Goal: Task Accomplishment & Management: Use online tool/utility

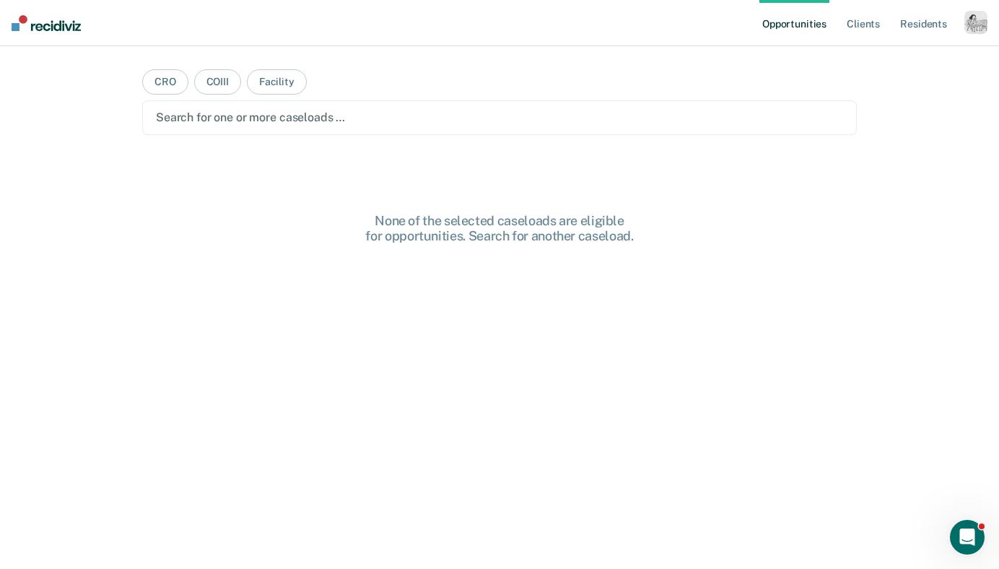
click at [985, 19] on div "button" at bounding box center [975, 22] width 23 height 23
click at [873, 56] on link "Profile" at bounding box center [918, 59] width 116 height 12
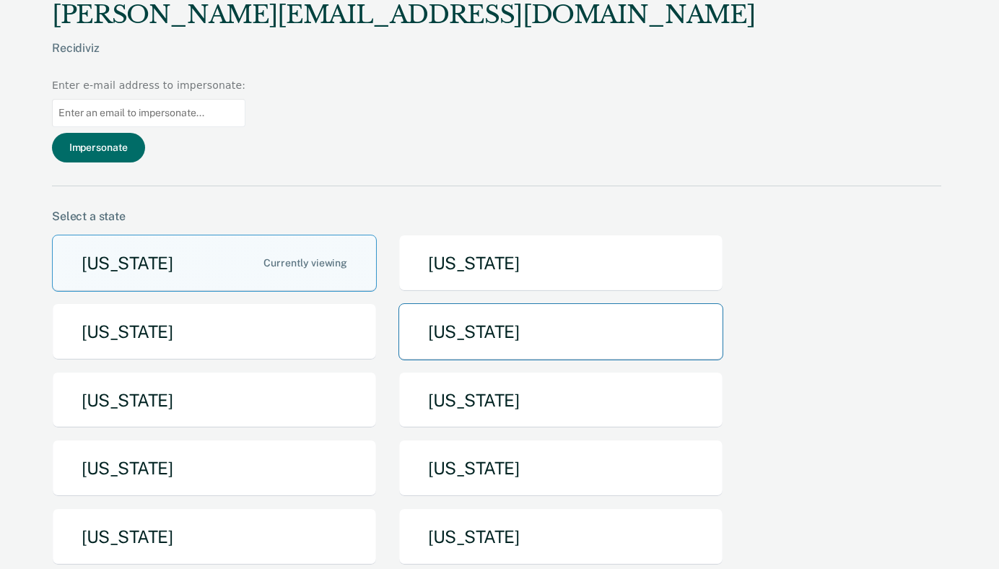
click at [481, 303] on button "[US_STATE]" at bounding box center [560, 331] width 325 height 57
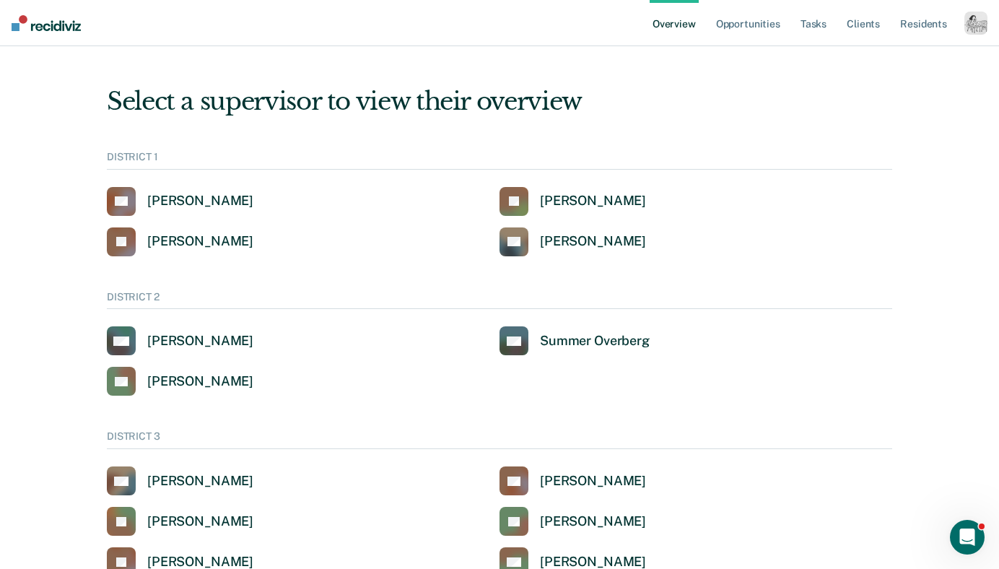
drag, startPoint x: 976, startPoint y: 25, endPoint x: 896, endPoint y: 97, distance: 108.3
click at [822, 21] on link "Tasks" at bounding box center [814, 23] width 32 height 46
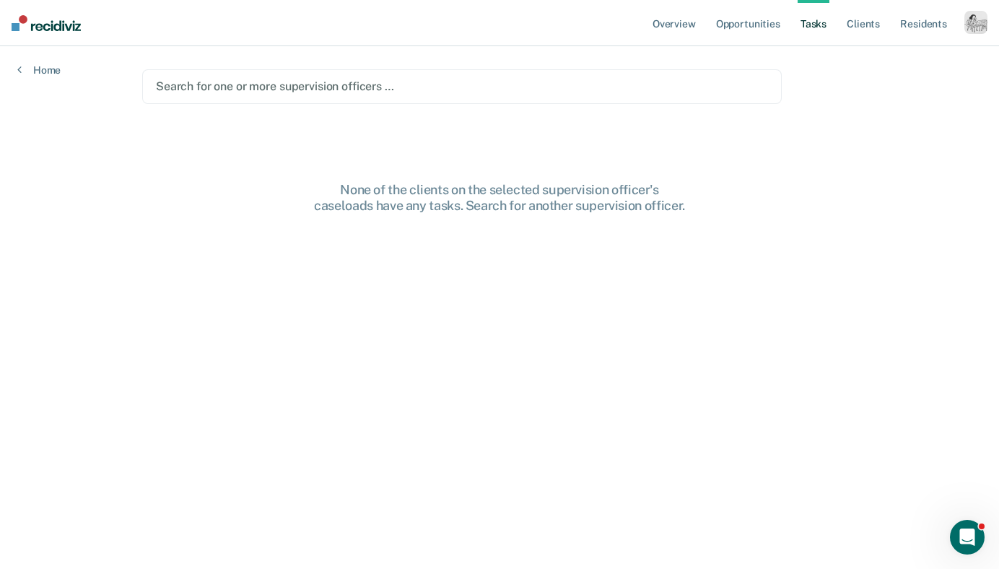
click at [623, 91] on div at bounding box center [462, 86] width 612 height 17
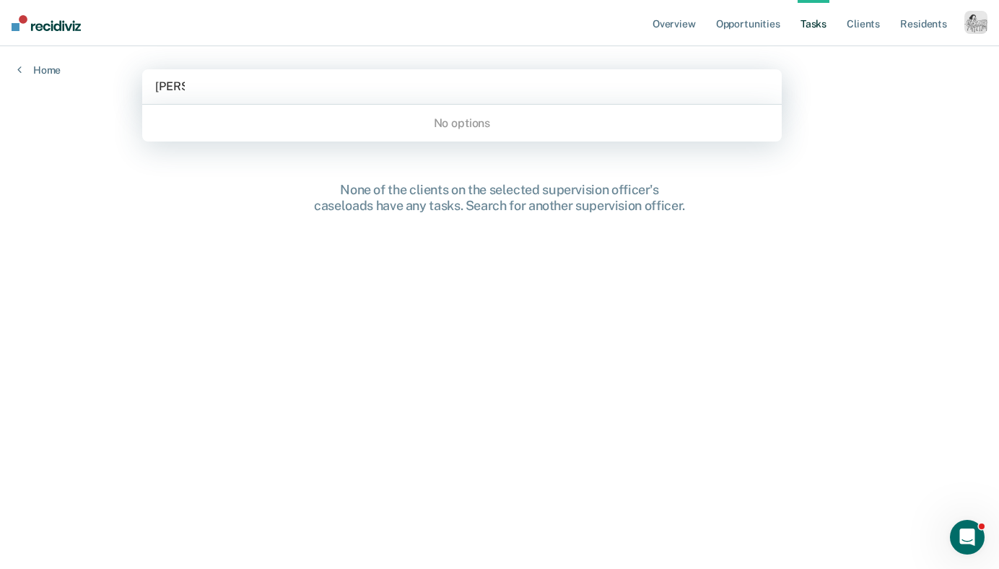
type input "[PERSON_NAME]"
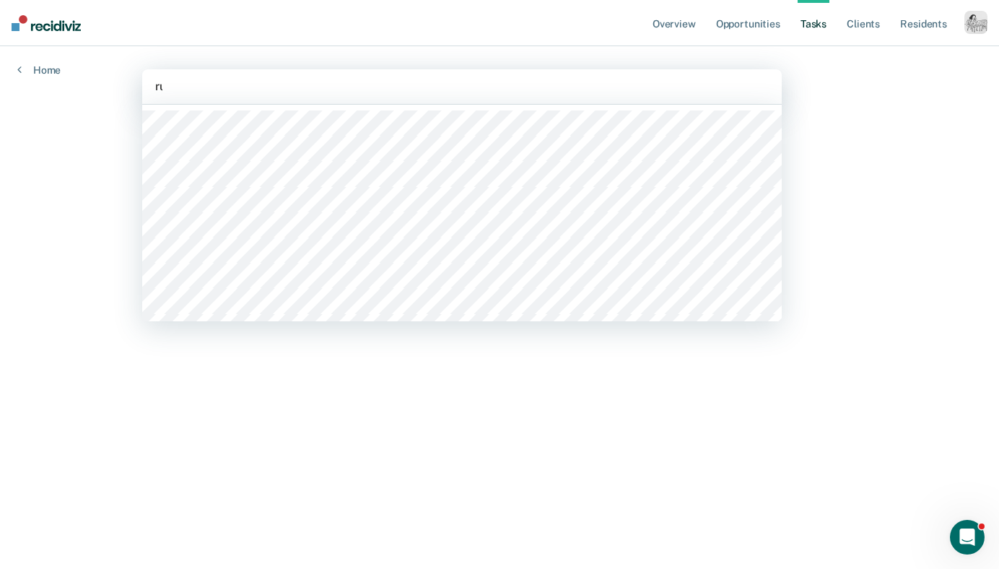
type input "rus"
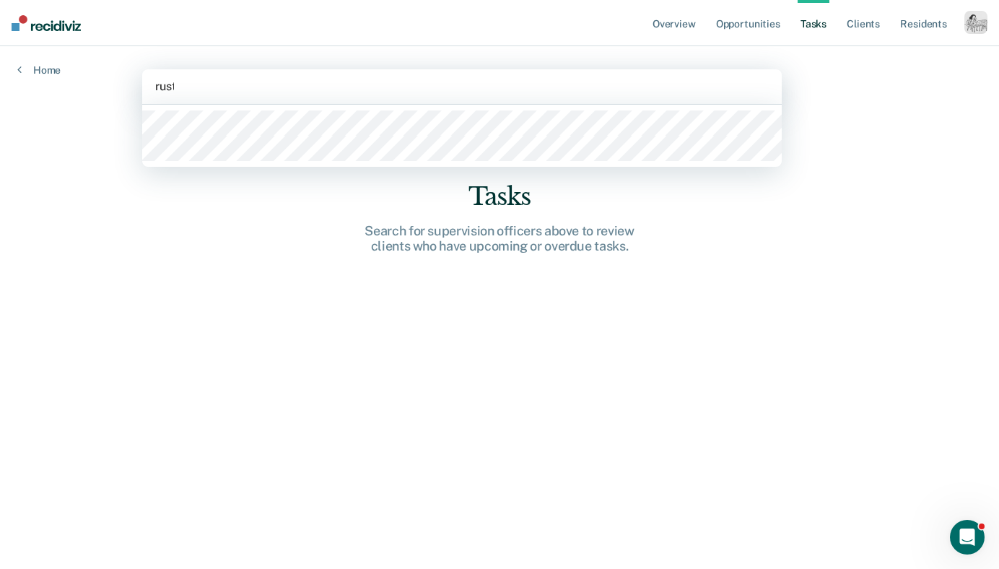
type input "[PERSON_NAME]"
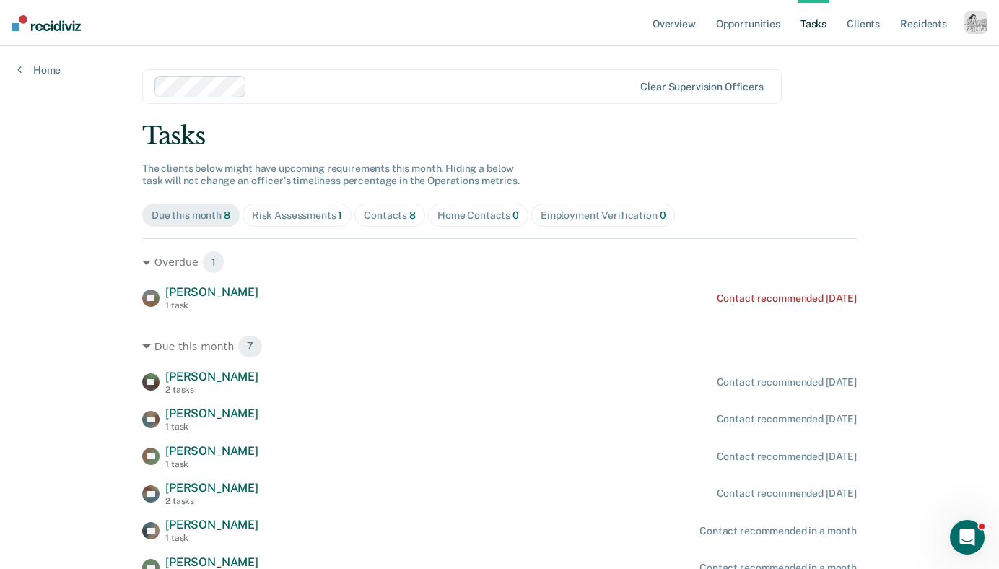
click at [982, 30] on div "button" at bounding box center [975, 22] width 23 height 23
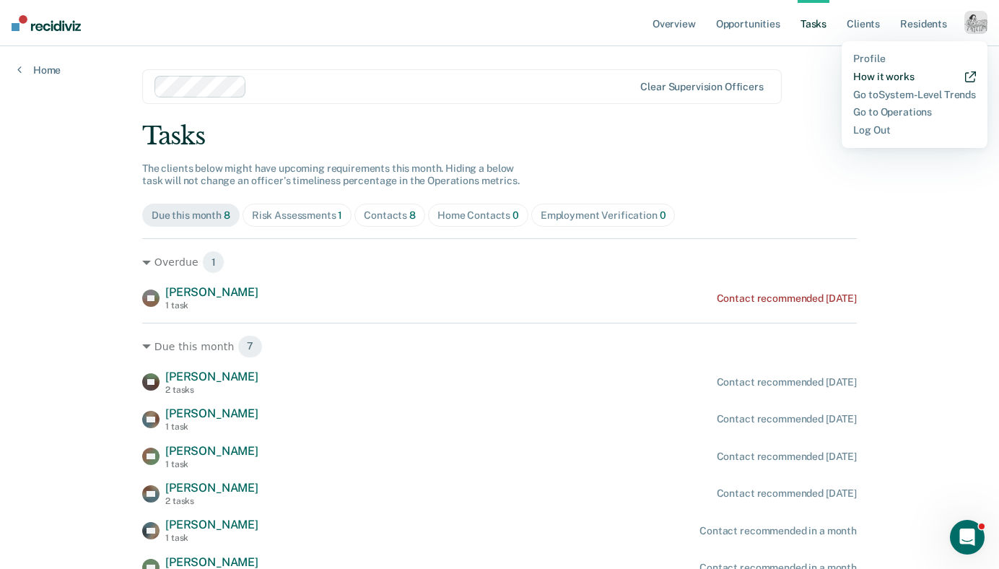
click at [910, 77] on link "How it works" at bounding box center [914, 77] width 123 height 12
